Goal: Task Accomplishment & Management: Manage account settings

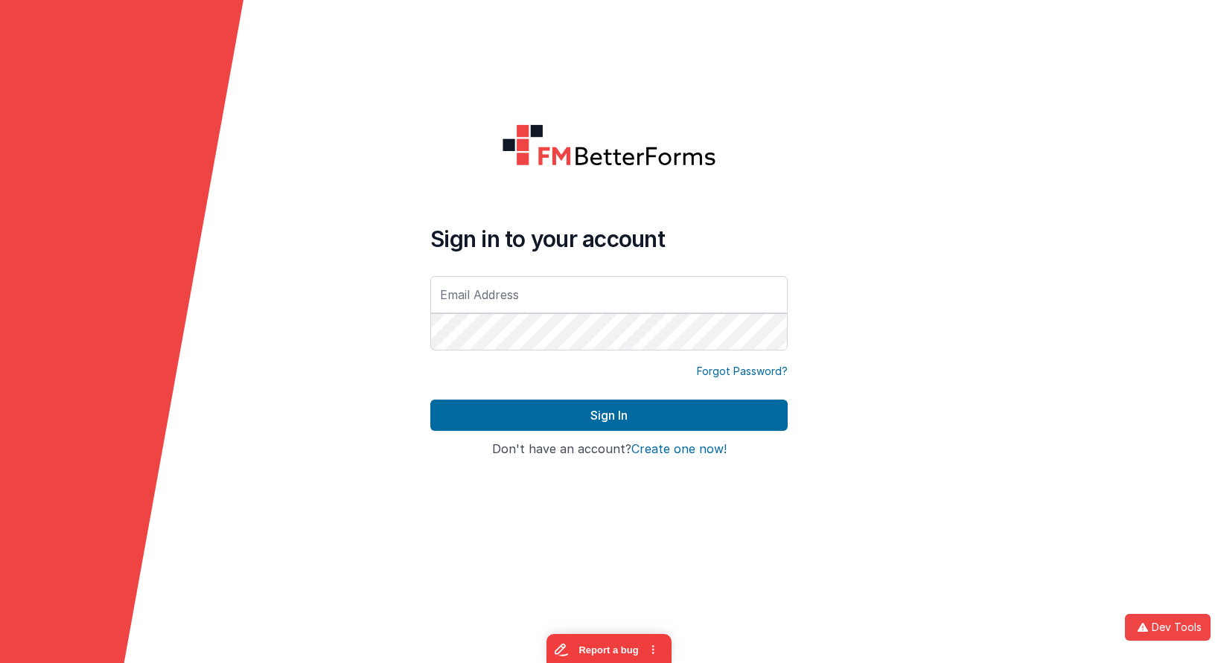
type input "[EMAIL_ADDRESS][DOMAIN_NAME]"
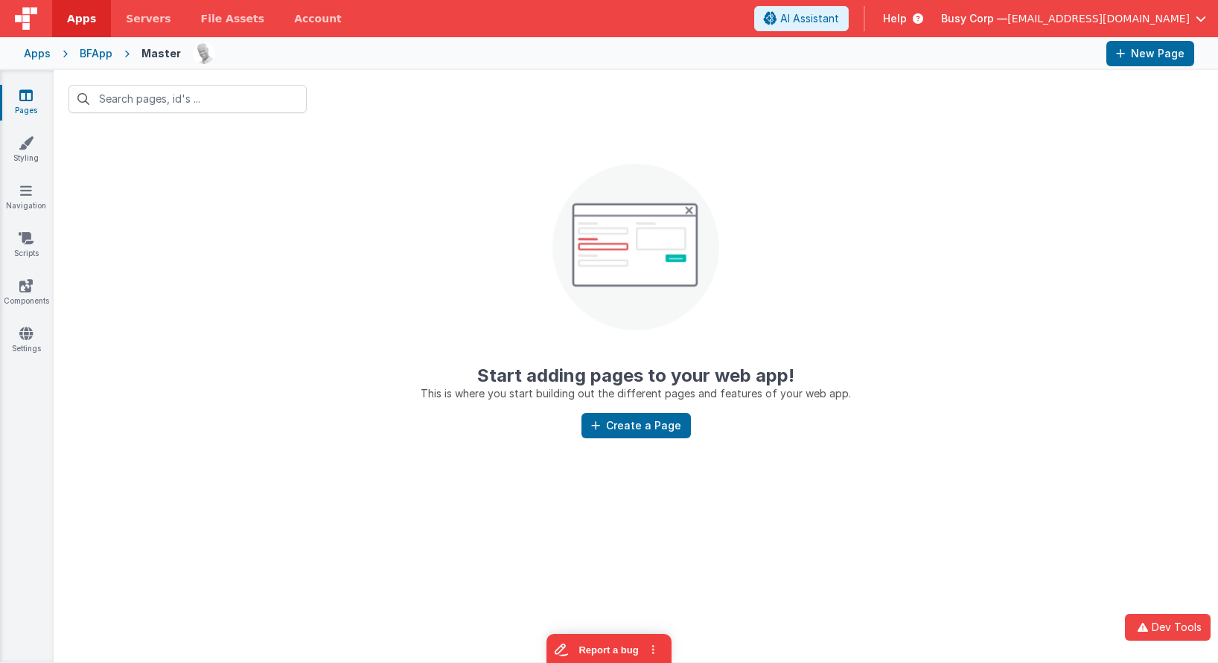
click at [90, 51] on div "BFApp" at bounding box center [96, 53] width 33 height 15
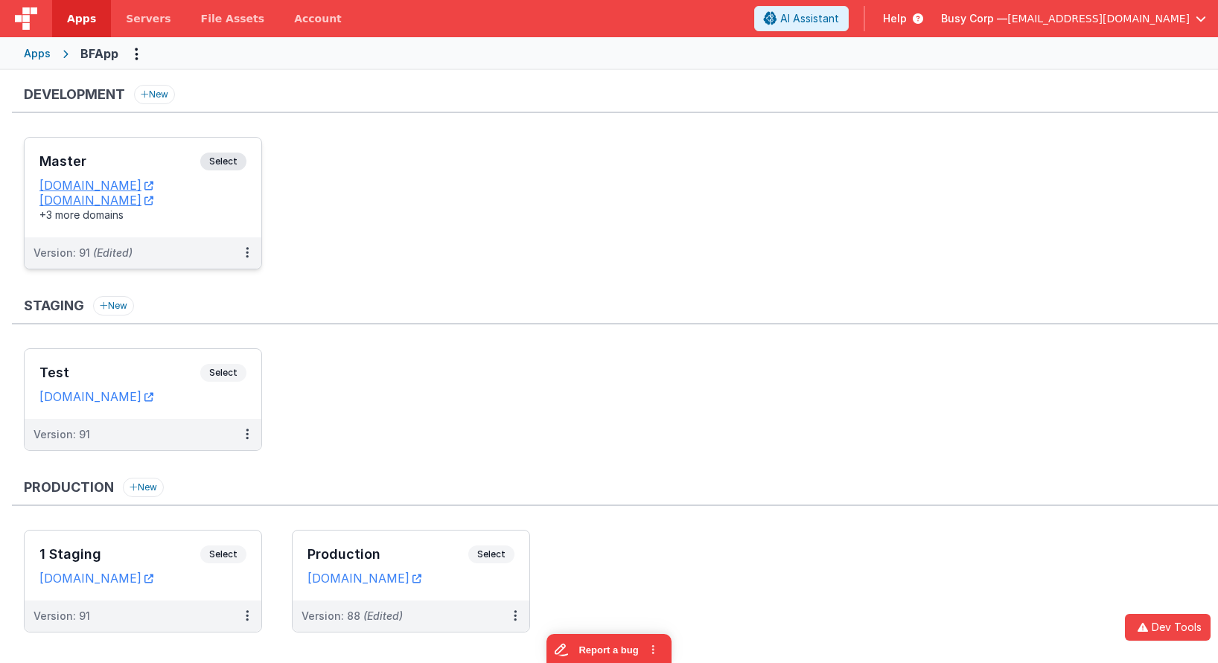
click at [217, 155] on span "Select" at bounding box center [223, 162] width 46 height 18
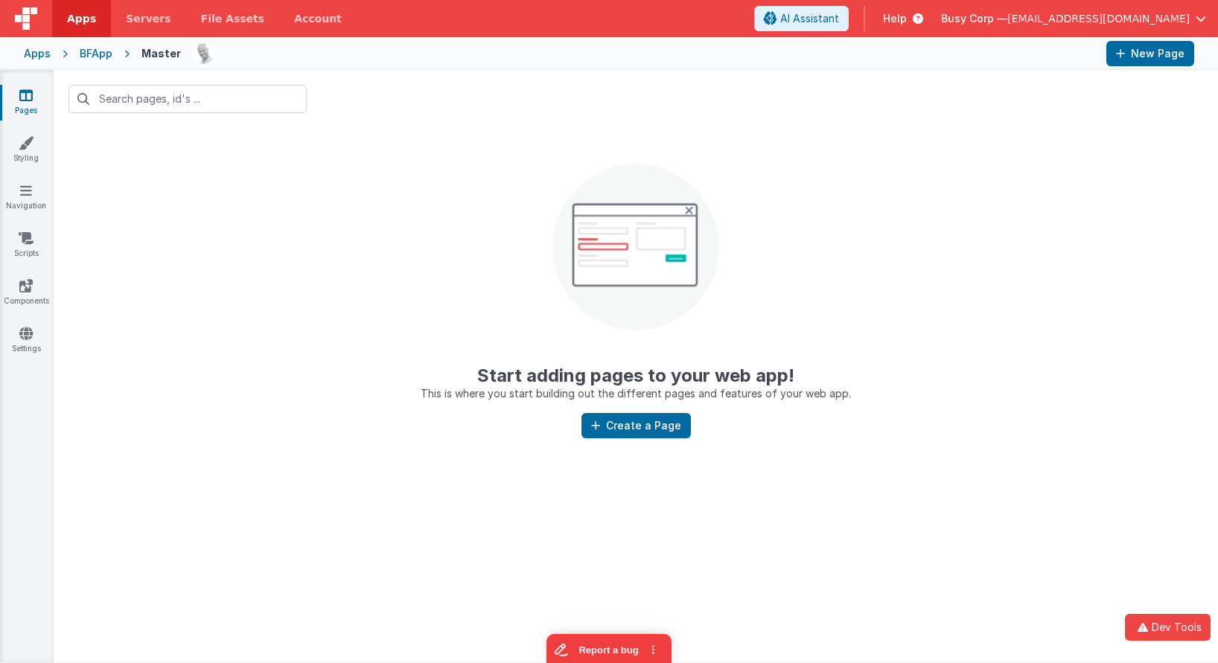
click at [1077, 11] on span "[EMAIL_ADDRESS][DOMAIN_NAME]" at bounding box center [1098, 18] width 182 height 15
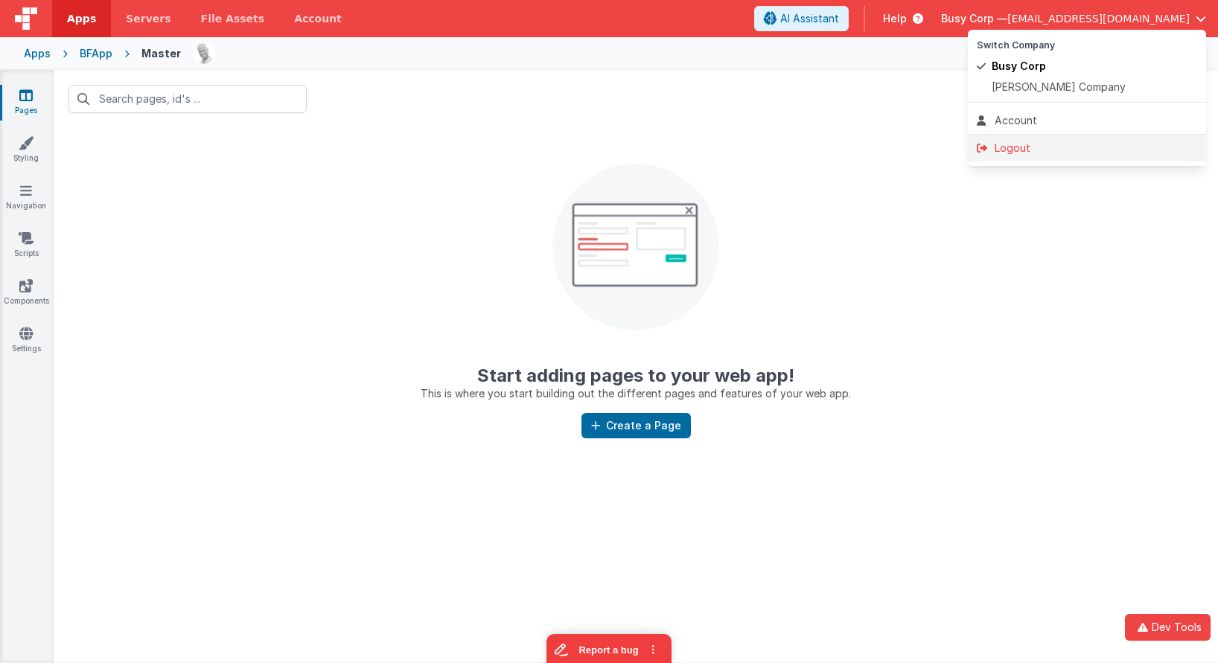
click at [1014, 144] on div "Logout" at bounding box center [1086, 148] width 220 height 15
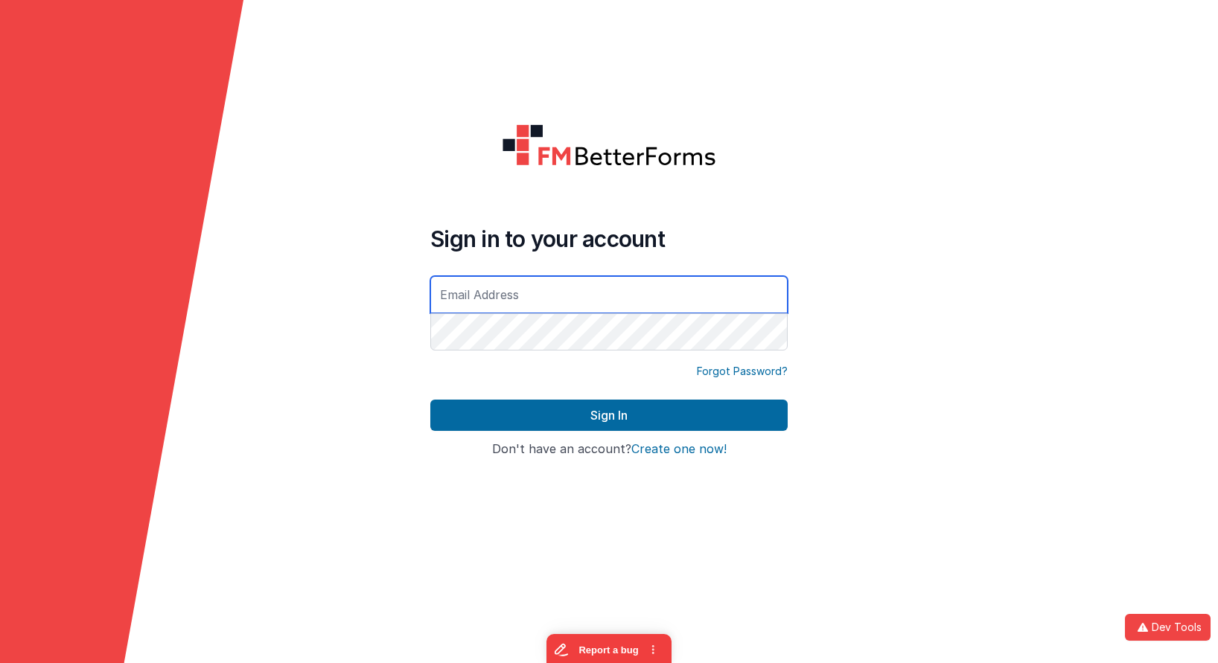
type input "[EMAIL_ADDRESS][DOMAIN_NAME]"
